Goal: Task Accomplishment & Management: Manage account settings

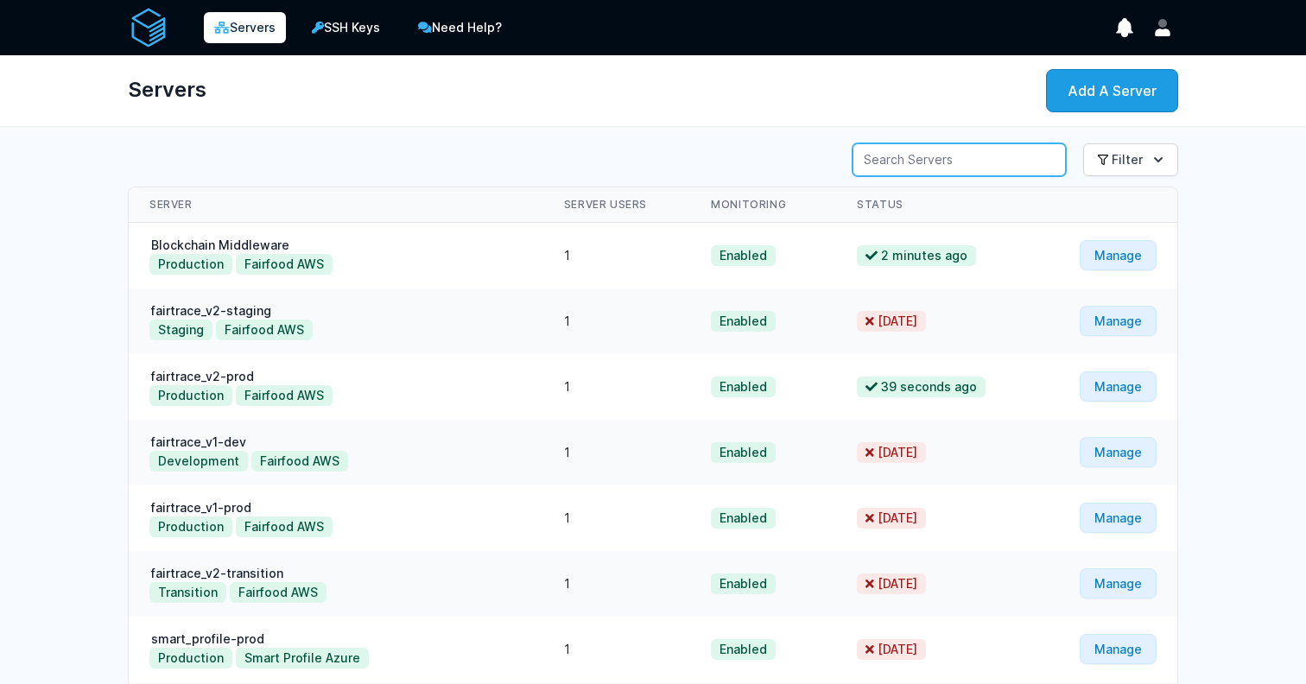
click at [1023, 151] on input "Server Search" at bounding box center [958, 159] width 213 height 33
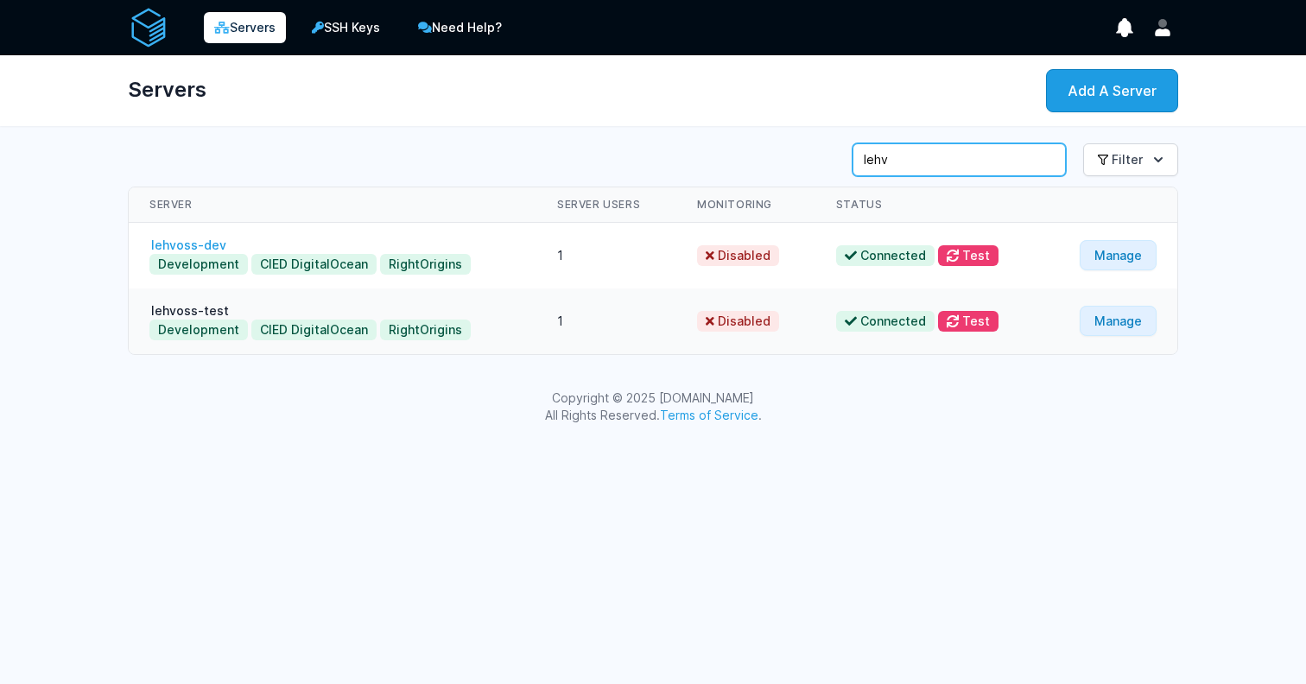
type input "lehv"
click at [186, 238] on link "lehvoss-dev" at bounding box center [188, 245] width 79 height 15
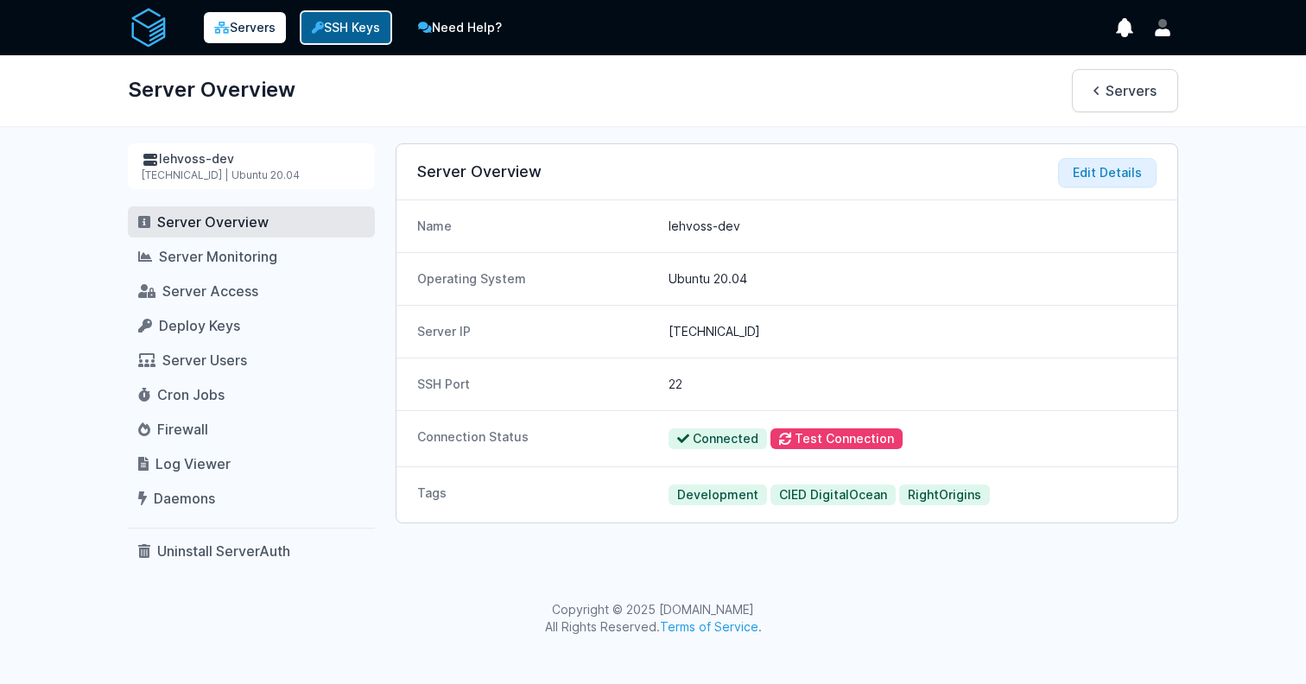
click at [354, 20] on link "SSH Keys" at bounding box center [346, 27] width 92 height 35
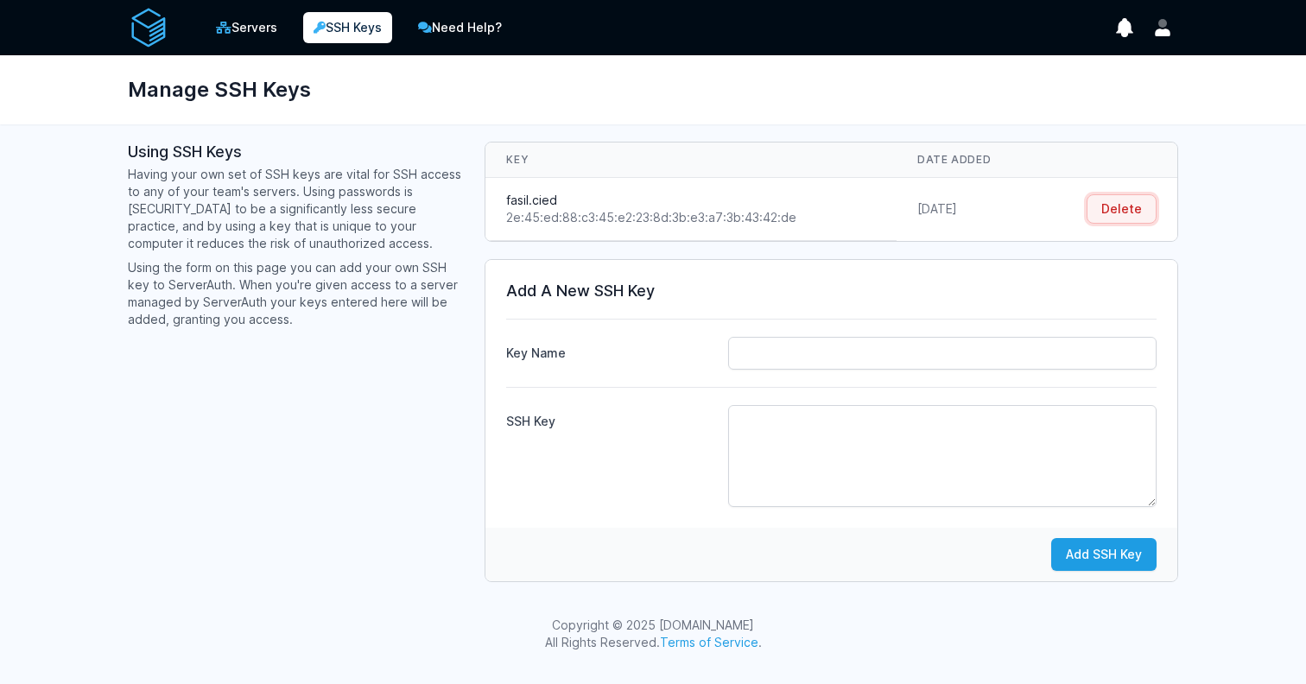
click at [1139, 206] on button "Delete" at bounding box center [1122, 208] width 70 height 29
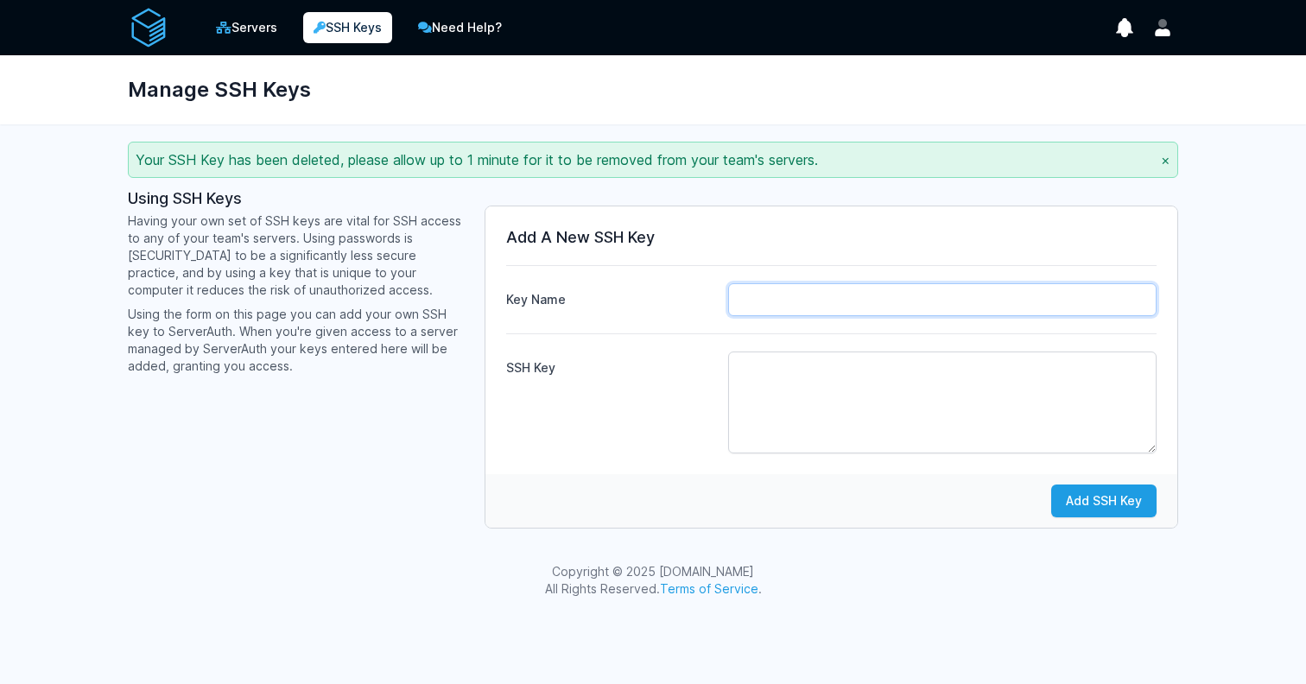
click at [855, 285] on input "Key Name" at bounding box center [942, 299] width 428 height 33
type input "fasil.cied"
click at [832, 365] on textarea "SSH Key" at bounding box center [942, 403] width 428 height 102
paste textarea "ssh-ed25519 AAAAC3NzaC1lZDI1NTE5AAAAIHEWuBN4heHenTl6+OTn6poJNQSnz7oJ2WLZyz5Pj+5…"
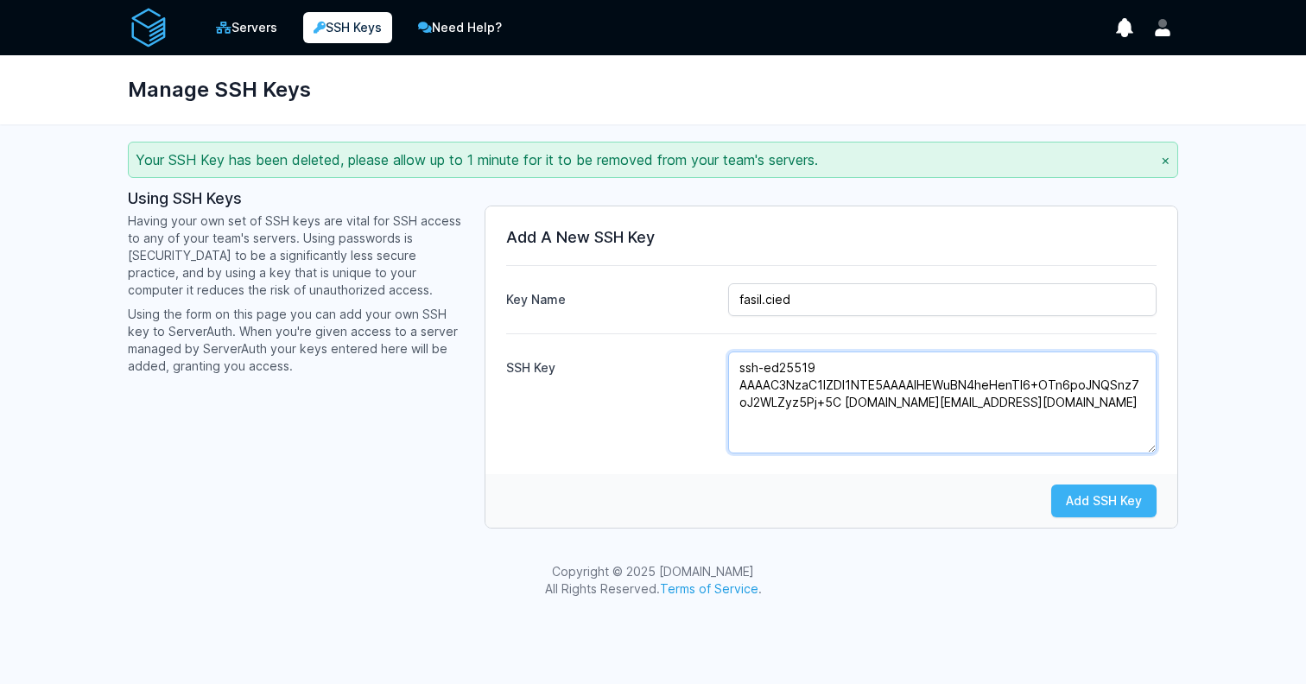
type textarea "ssh-ed25519 AAAAC3NzaC1lZDI1NTE5AAAAIHEWuBN4heHenTl6+OTn6poJNQSnz7oJ2WLZyz5Pj+5…"
click at [1120, 497] on button "Add SSH Key" at bounding box center [1103, 501] width 105 height 33
